Goal: Find specific page/section: Find specific page/section

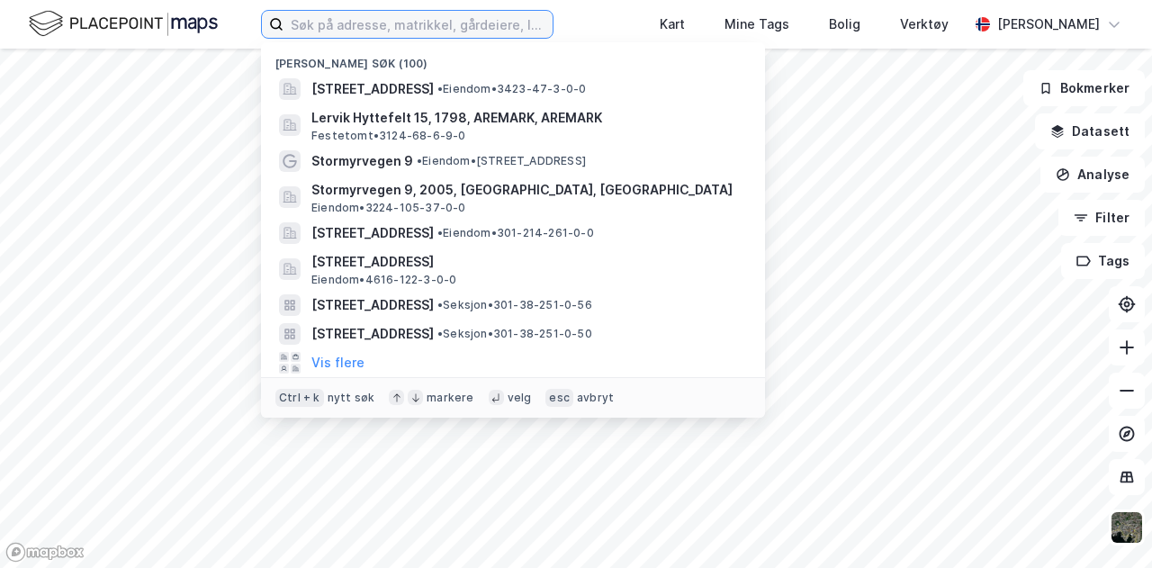
click at [329, 23] on input at bounding box center [417, 24] width 269 height 27
click at [295, 30] on input at bounding box center [417, 24] width 269 height 27
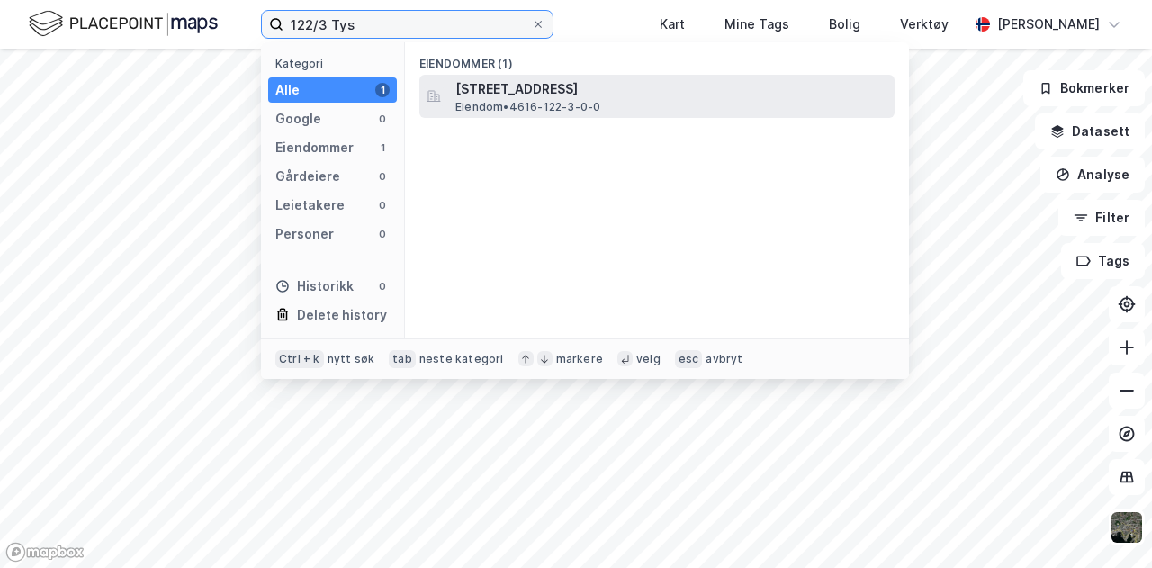
type input "122/3 Tys"
click at [514, 89] on span "[STREET_ADDRESS]" at bounding box center [671, 89] width 432 height 22
